Goal: Transaction & Acquisition: Download file/media

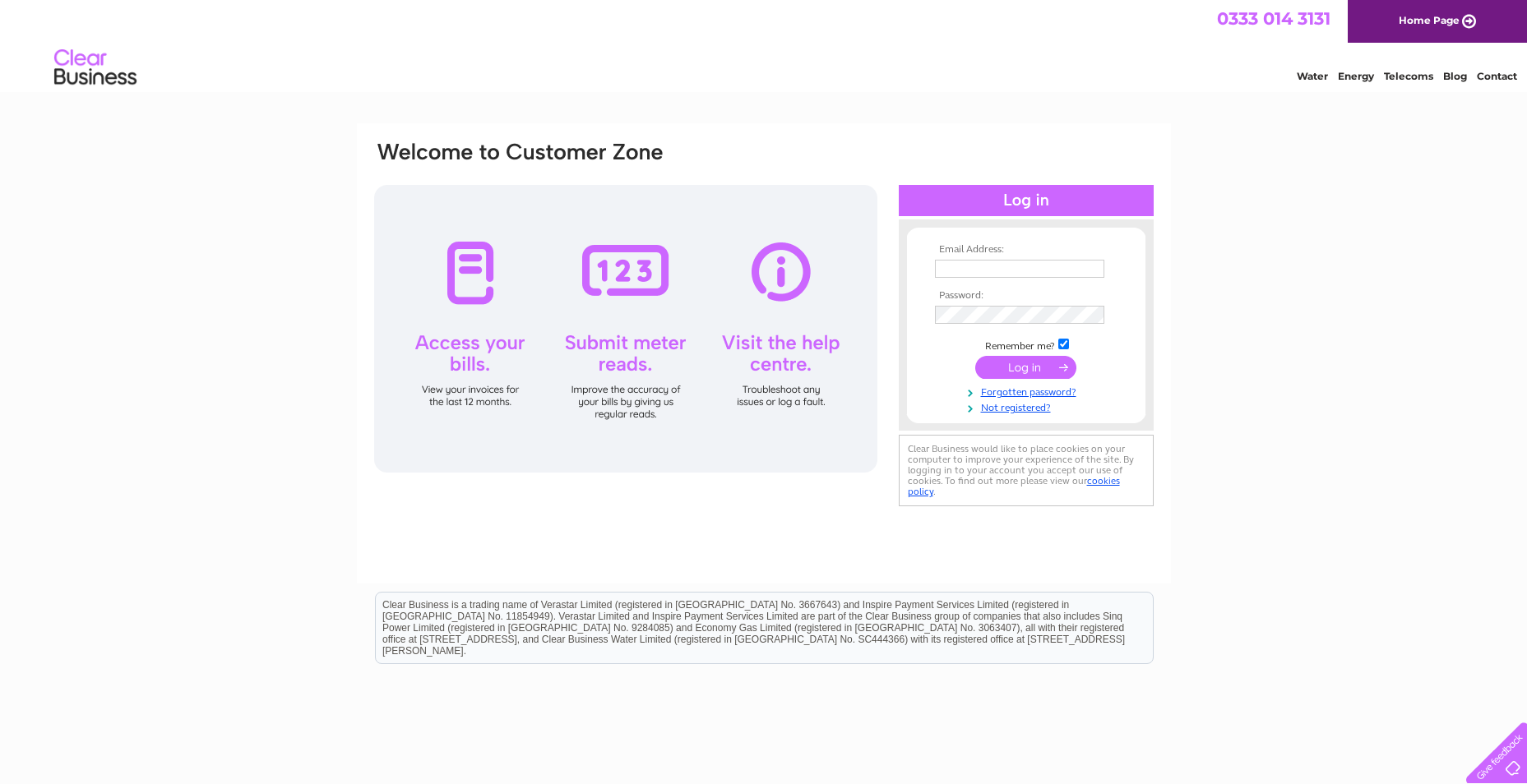
click at [1006, 261] on input "text" at bounding box center [1020, 269] width 169 height 18
type input "pstansfield@epilepsyscotland.org.uk"
click at [975, 358] on input "submit" at bounding box center [1026, 368] width 101 height 23
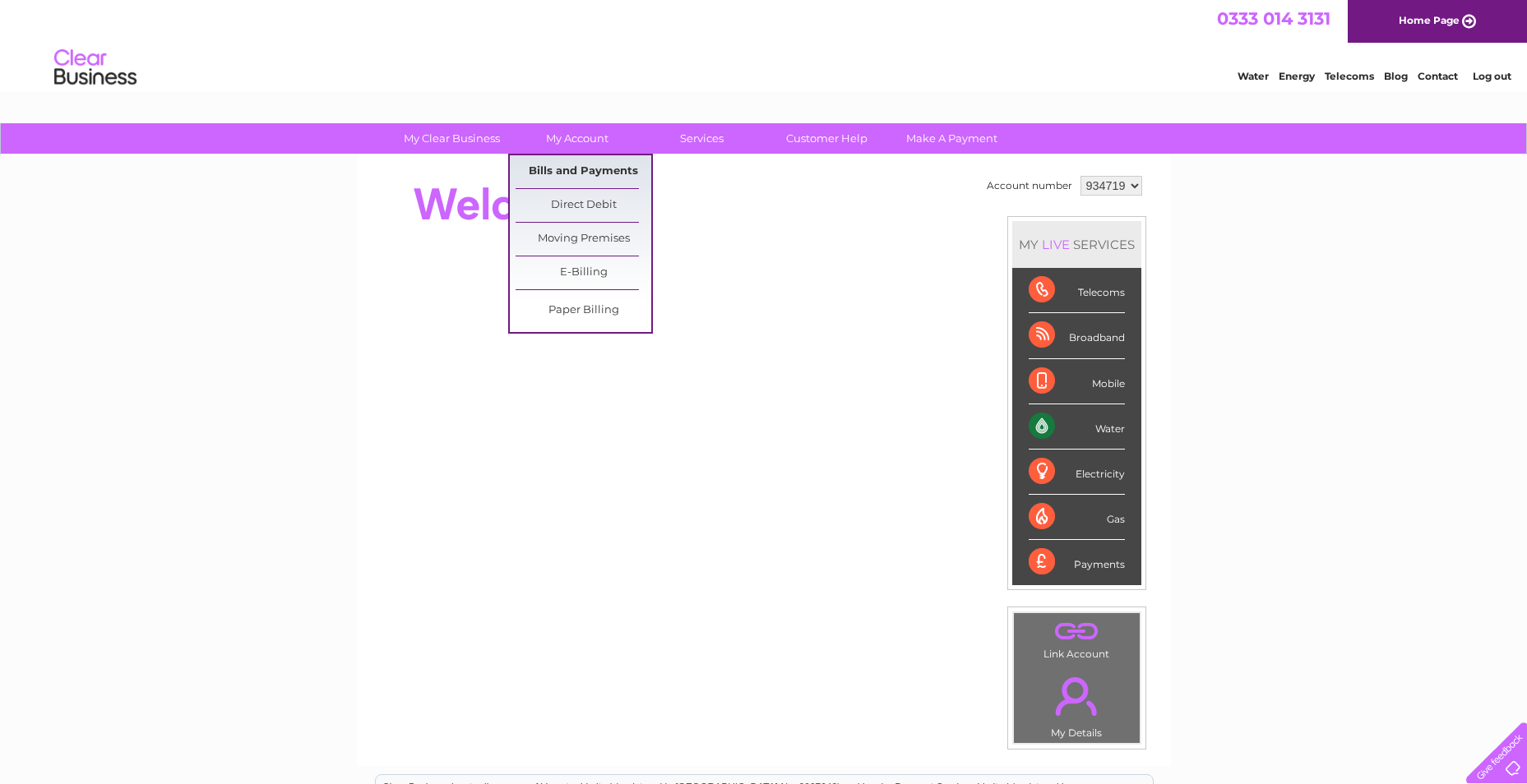
click at [583, 168] on link "Bills and Payments" at bounding box center [583, 171] width 136 height 33
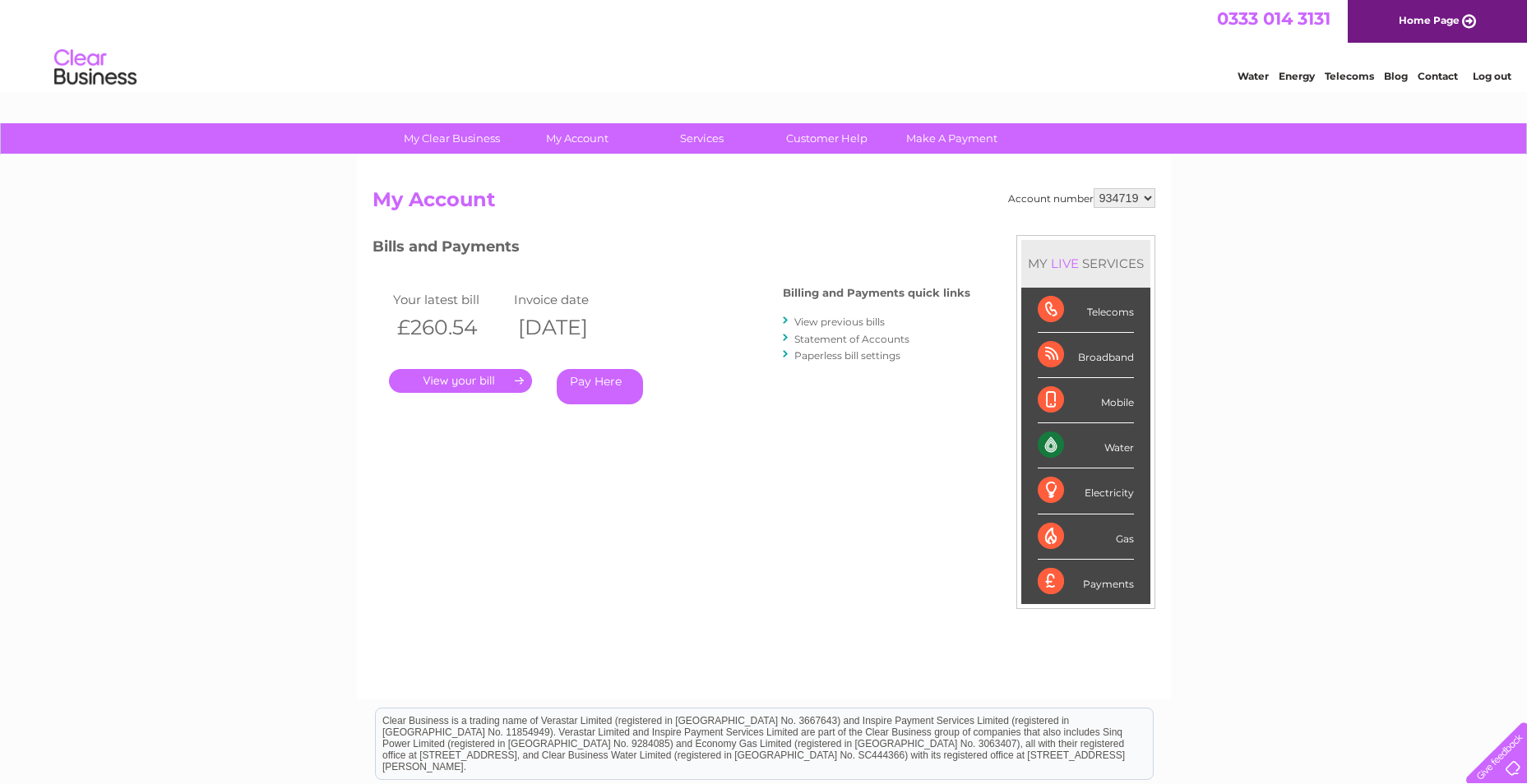
click at [826, 323] on link "View previous bills" at bounding box center [839, 322] width 91 height 13
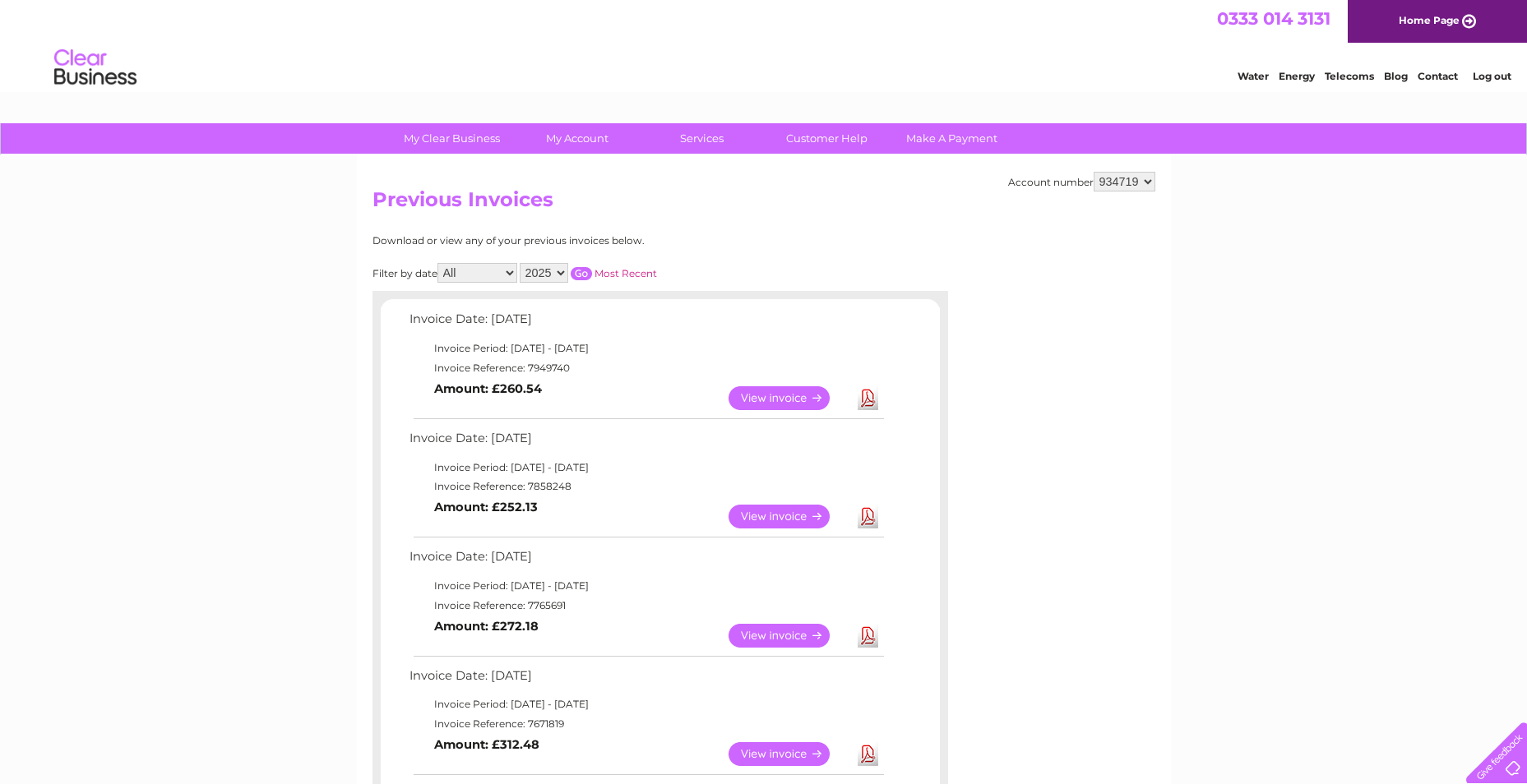
click at [865, 399] on link "Download" at bounding box center [868, 398] width 21 height 24
